Goal: Task Accomplishment & Management: Manage account settings

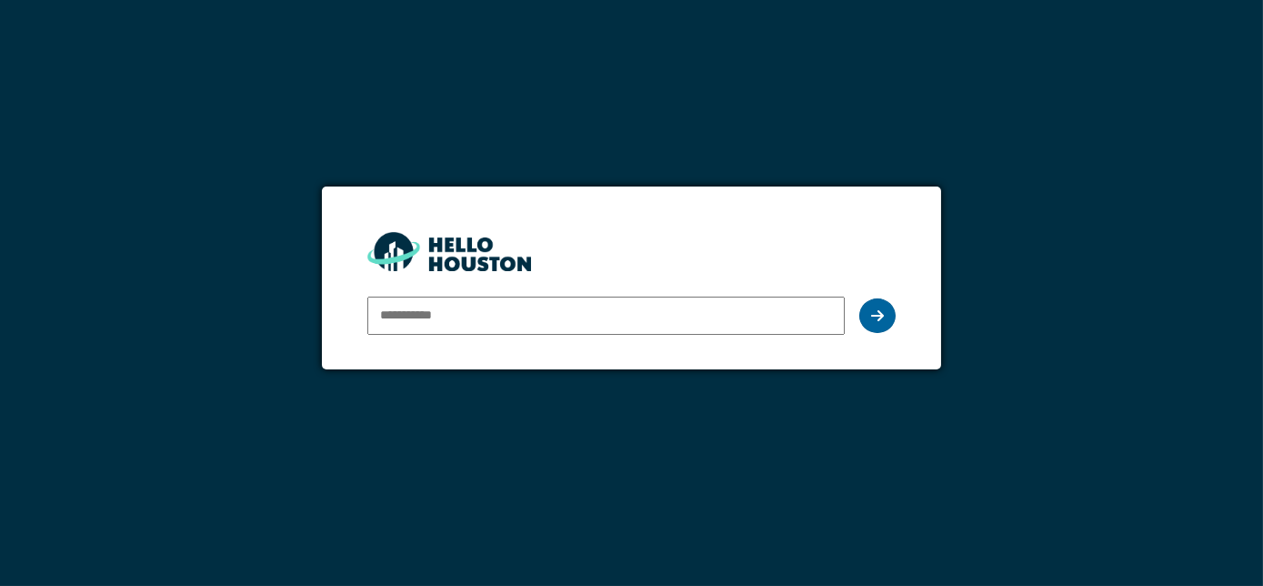
type input "**********"
click at [875, 308] on icon at bounding box center [877, 315] width 13 height 15
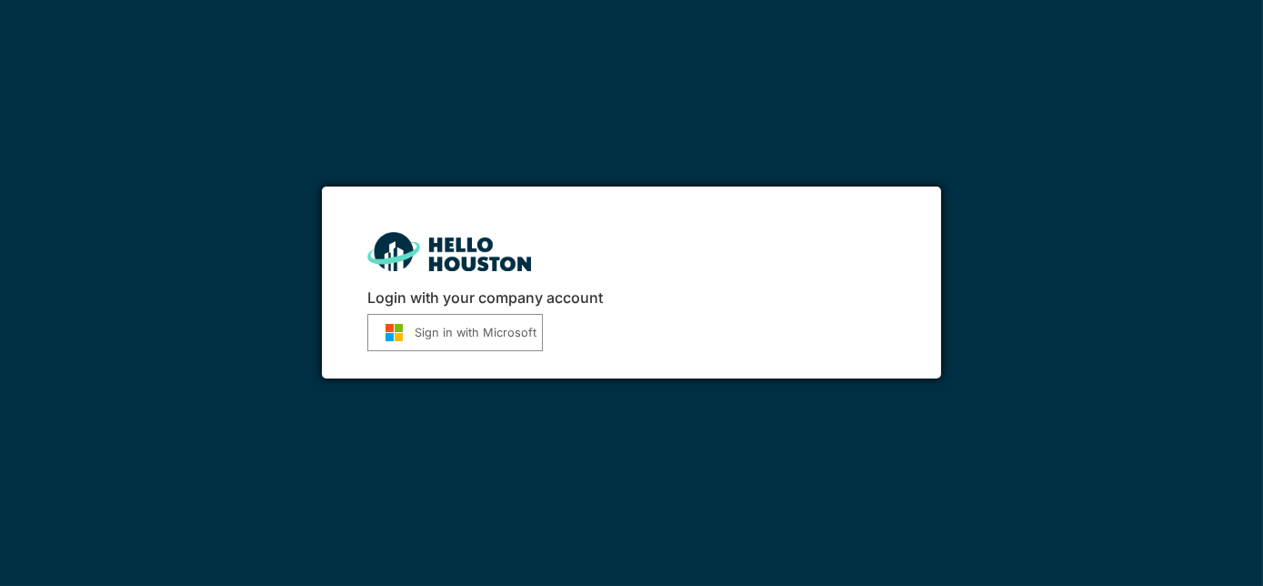
click at [502, 332] on button "Sign in with Microsoft" at bounding box center [455, 332] width 176 height 37
